Goal: Check status: Check status

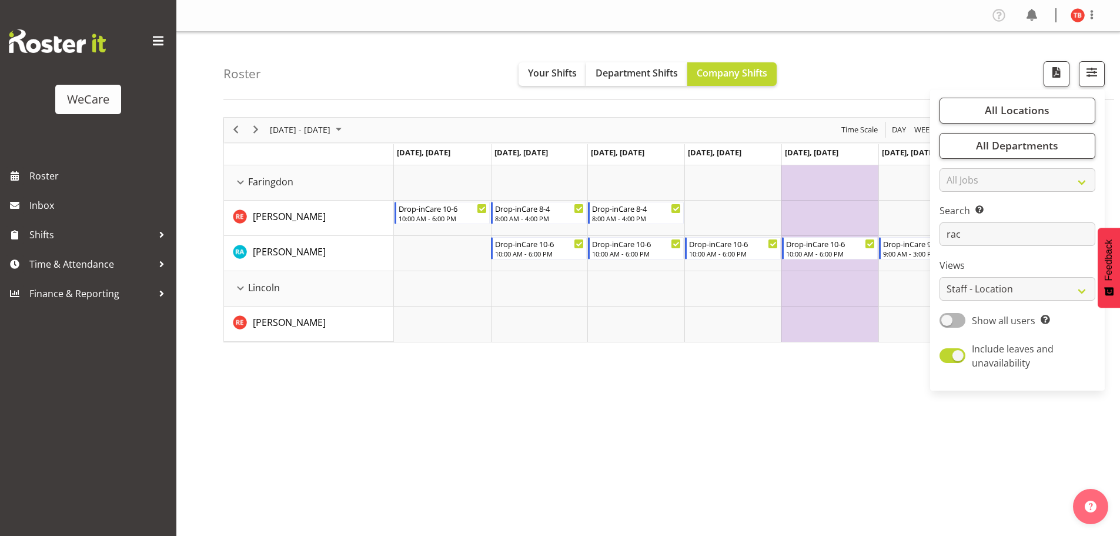
select select "location"
type input "r"
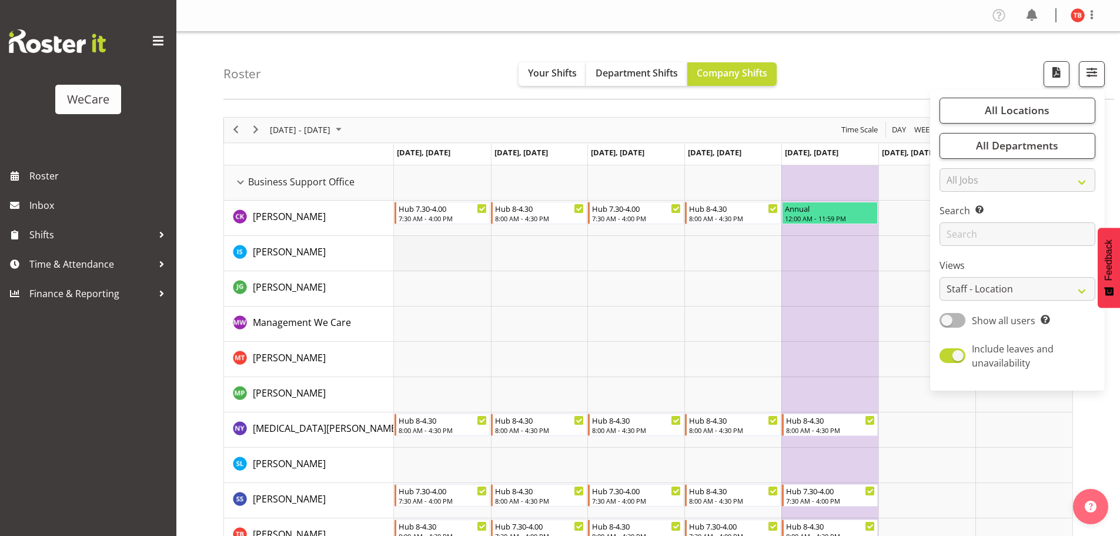
click at [466, 266] on td "Timeline Week of October 20, 2025" at bounding box center [442, 253] width 97 height 35
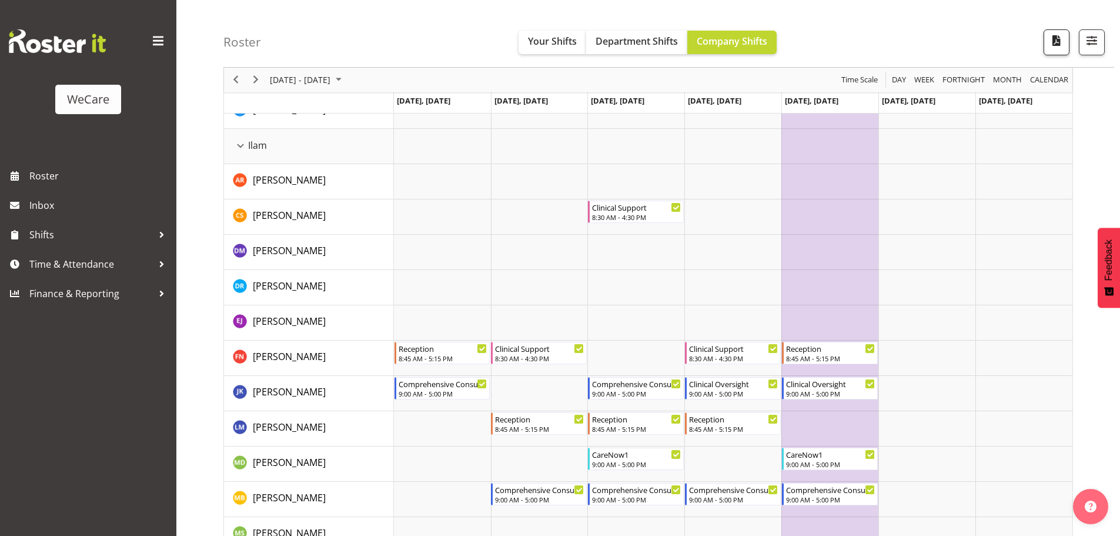
scroll to position [1235, 0]
click at [1092, 34] on span "button" at bounding box center [1092, 40] width 15 height 15
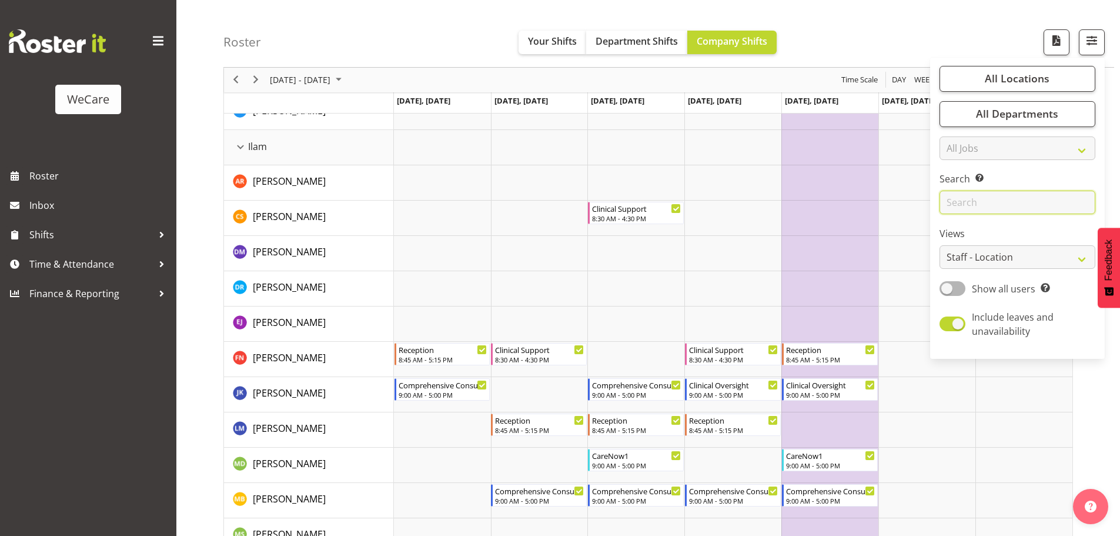
click at [1003, 201] on input "text" at bounding box center [1018, 203] width 156 height 24
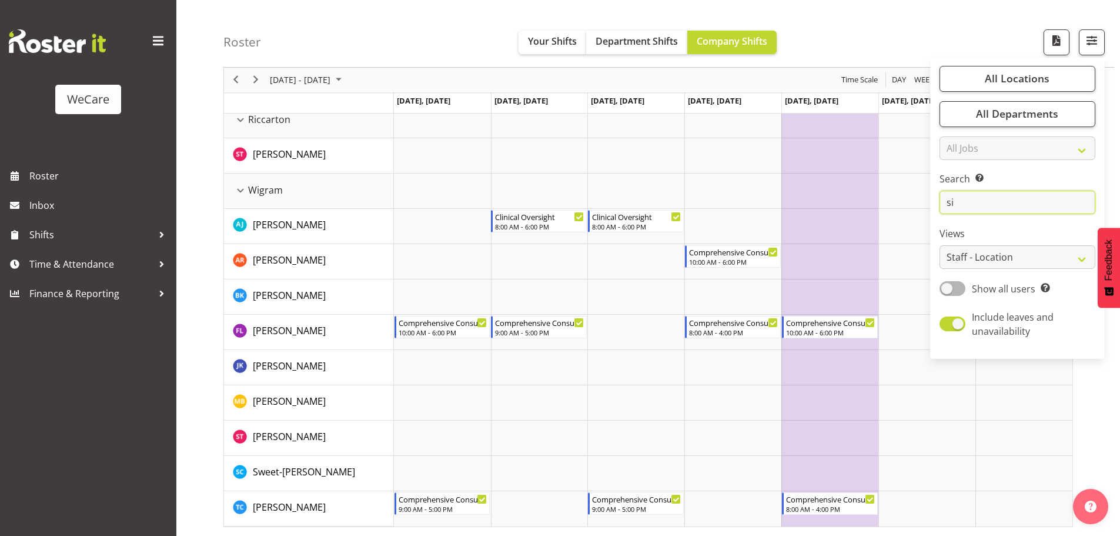
scroll to position [43, 0]
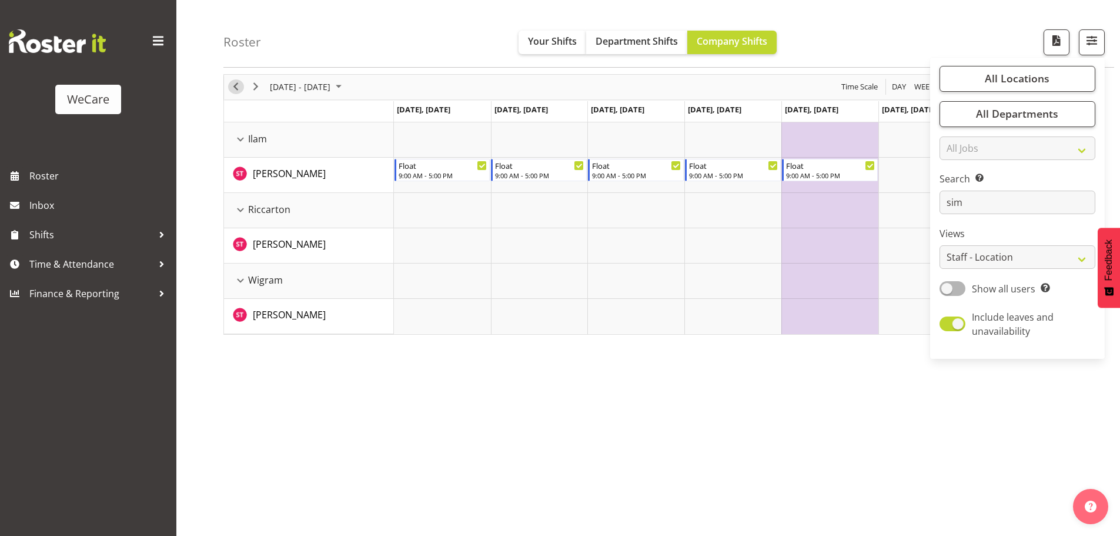
click at [233, 84] on span "Previous" at bounding box center [236, 86] width 14 height 15
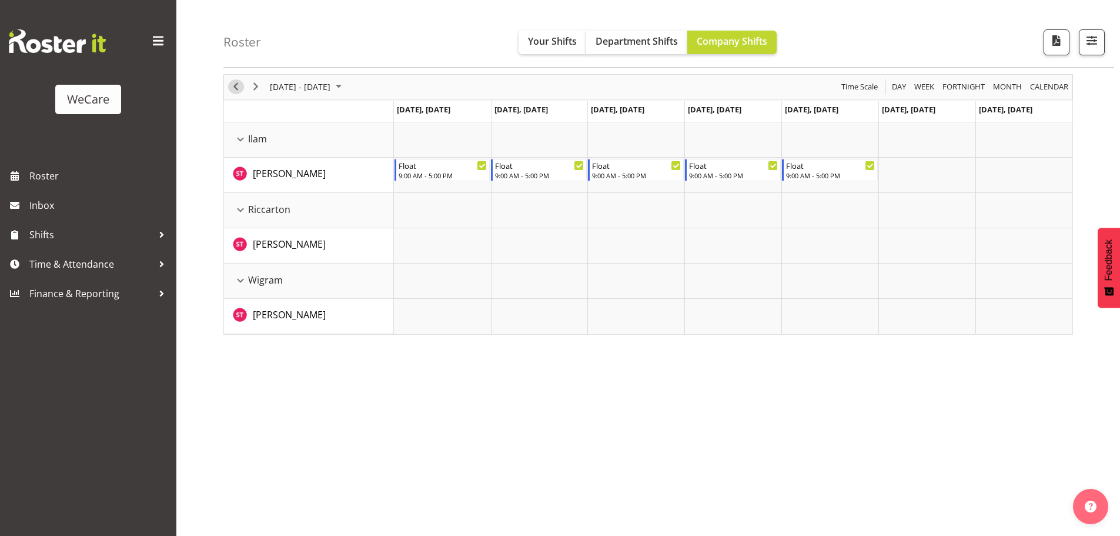
click at [234, 87] on span "Previous" at bounding box center [236, 86] width 14 height 15
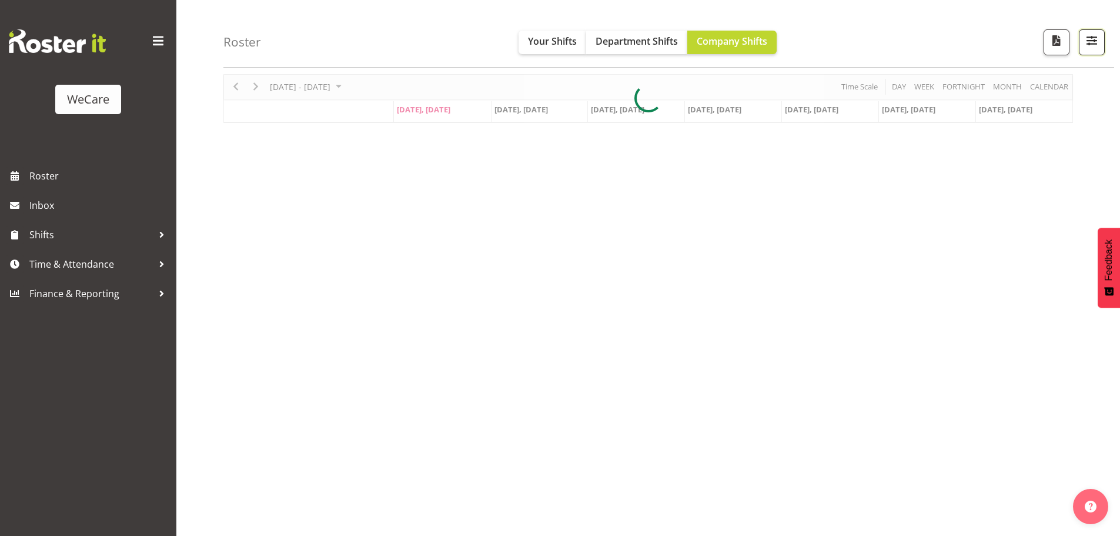
click at [1087, 45] on span "button" at bounding box center [1092, 40] width 15 height 15
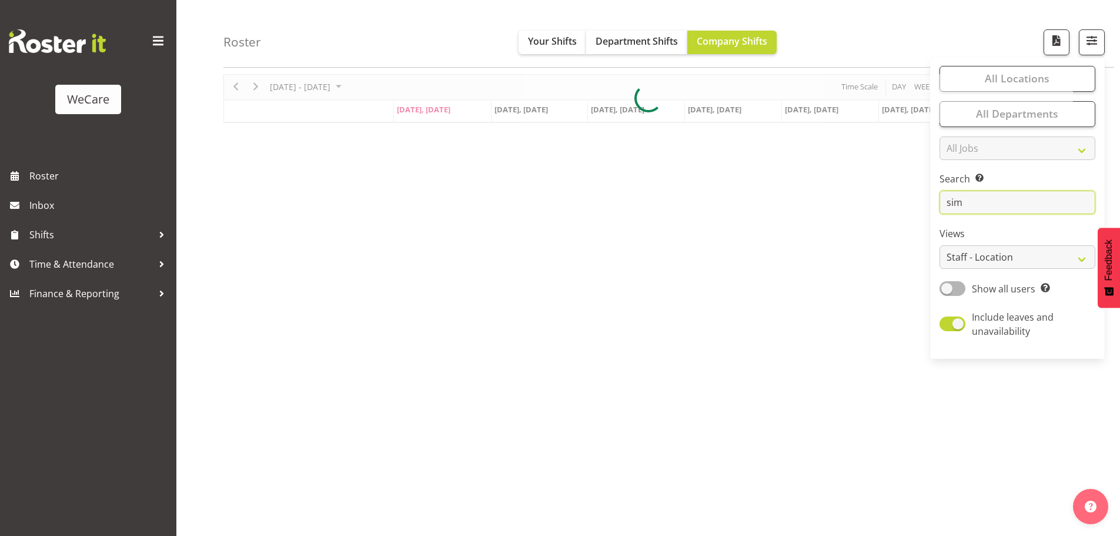
click at [997, 204] on input "sim" at bounding box center [1018, 203] width 156 height 24
type input "[PERSON_NAME]"
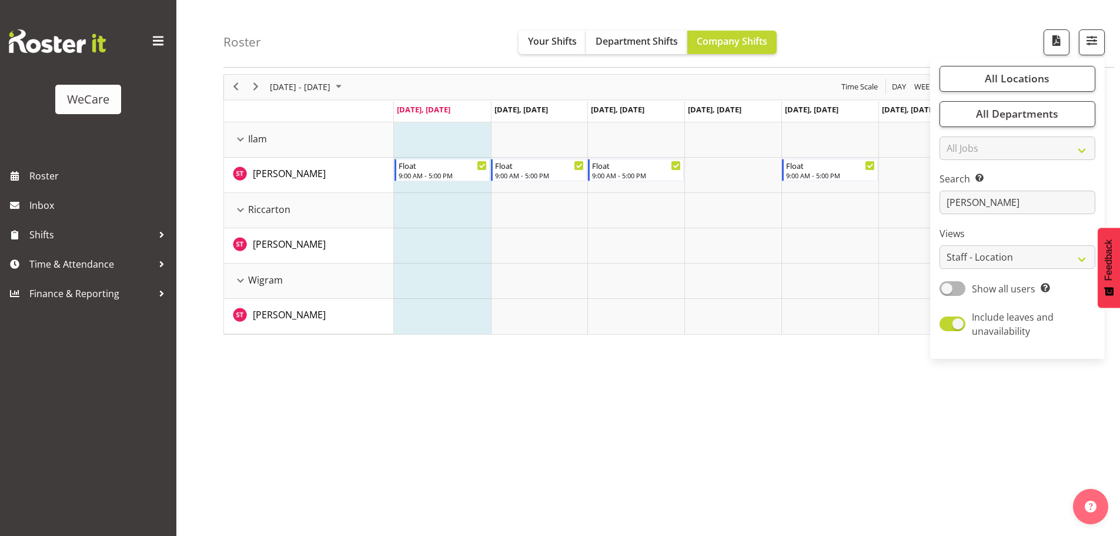
click at [673, 378] on div "[DATE] - [DATE] [DATE] Day Week Fortnight Month calendar Month Agenda Time Scal…" at bounding box center [671, 300] width 897 height 471
